Goal: Ask a question

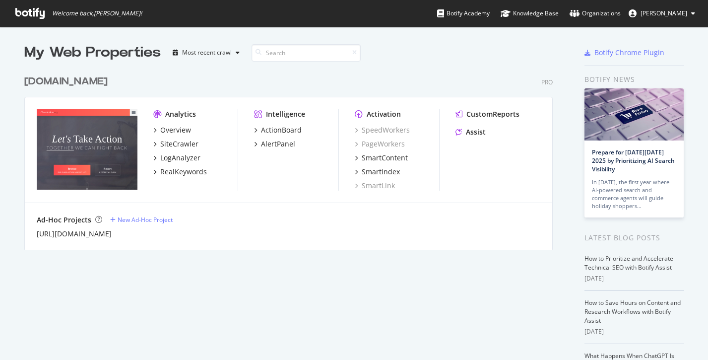
scroll to position [352, 693]
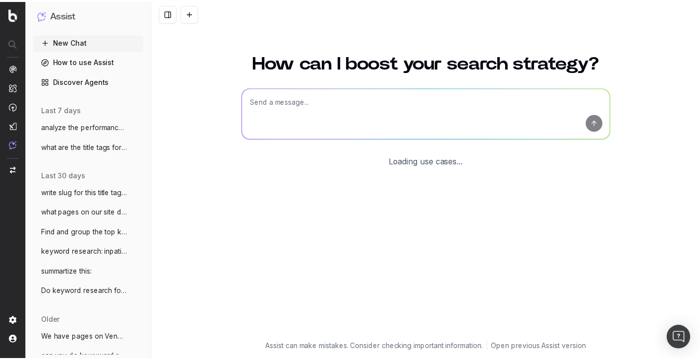
scroll to position [25, 0]
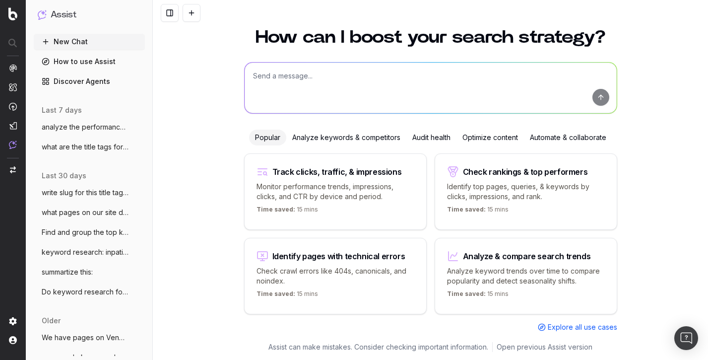
click at [86, 61] on link "How to use Assist" at bounding box center [89, 62] width 111 height 16
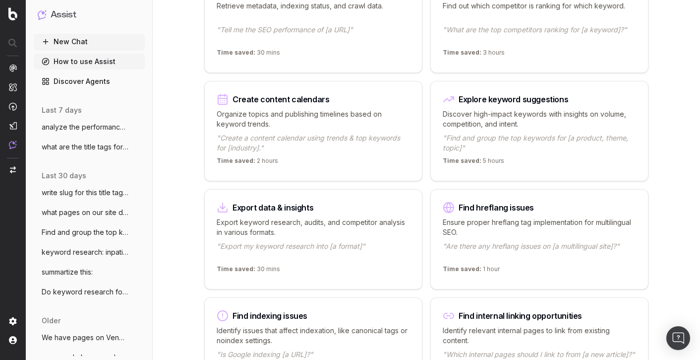
scroll to position [408, 0]
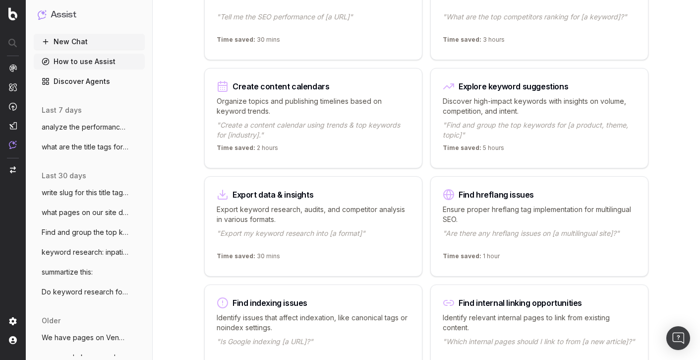
click at [483, 133] on p ""Find and group the top keywords for [a product, theme, topic]"" at bounding box center [539, 130] width 193 height 20
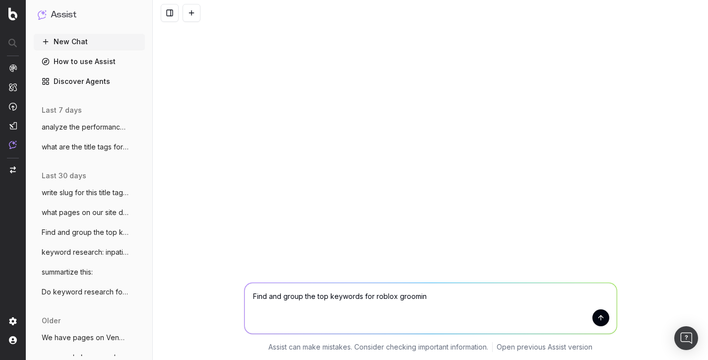
type textarea "Find and group the top keywords for roblox grooming"
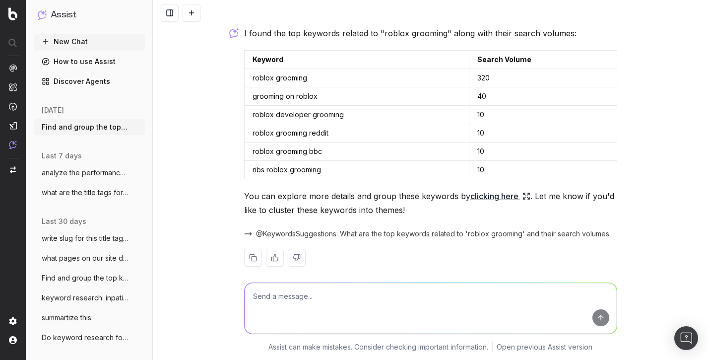
scroll to position [49, 0]
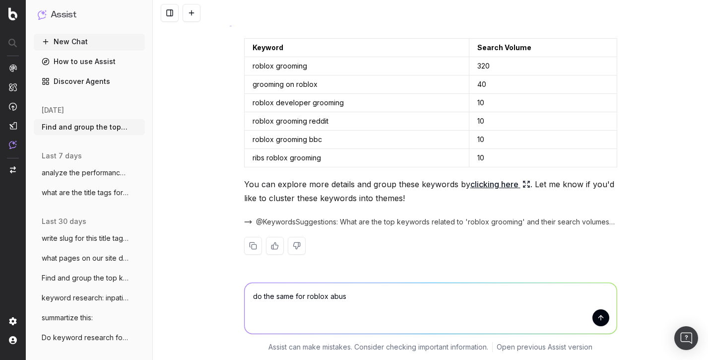
type textarea "do the same for roblox abuse"
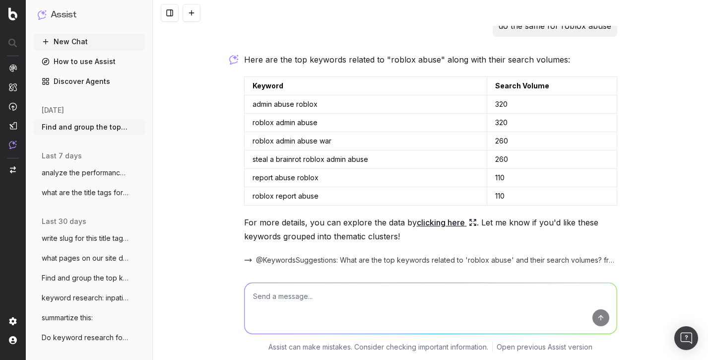
scroll to position [293, 0]
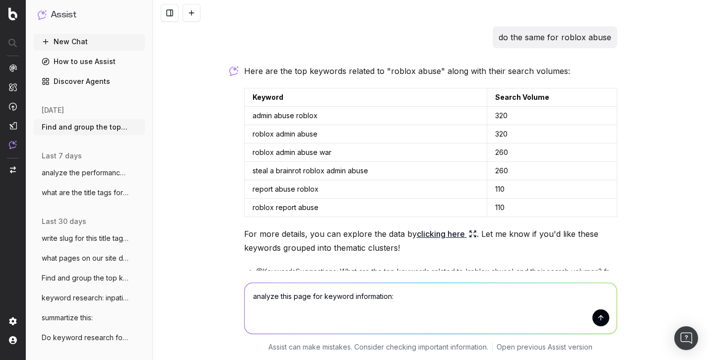
paste textarea "https://www.msnbc.com/top-stories/latest/roblox-grooming-allegations-pedophiles…"
type textarea "analyze this page for keyword information: https://www.msnbc.com/top-stories/la…"
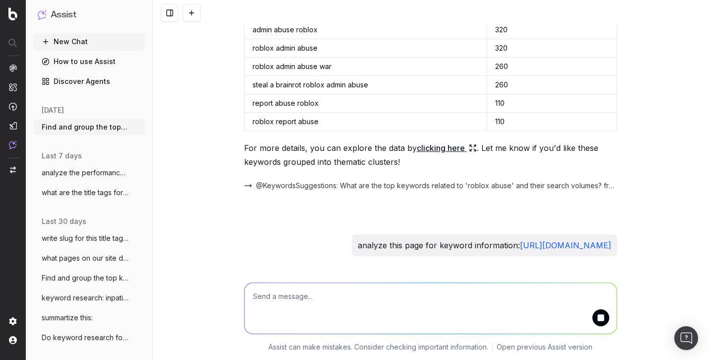
scroll to position [408, 0]
